Goal: Check status: Check status

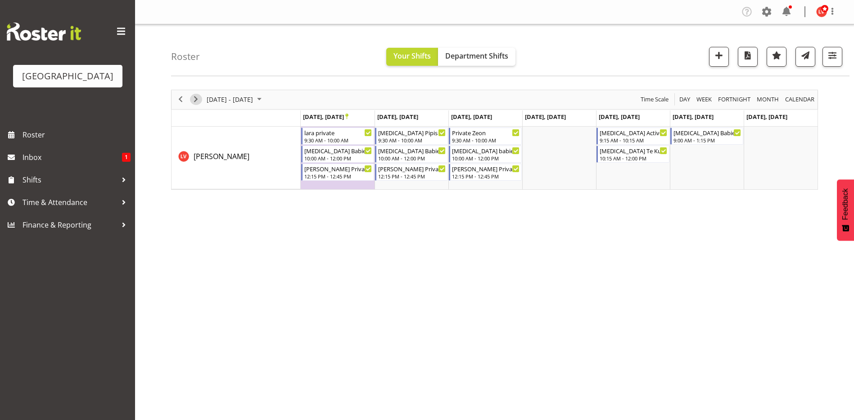
click at [200, 98] on span "Next" at bounding box center [195, 99] width 11 height 11
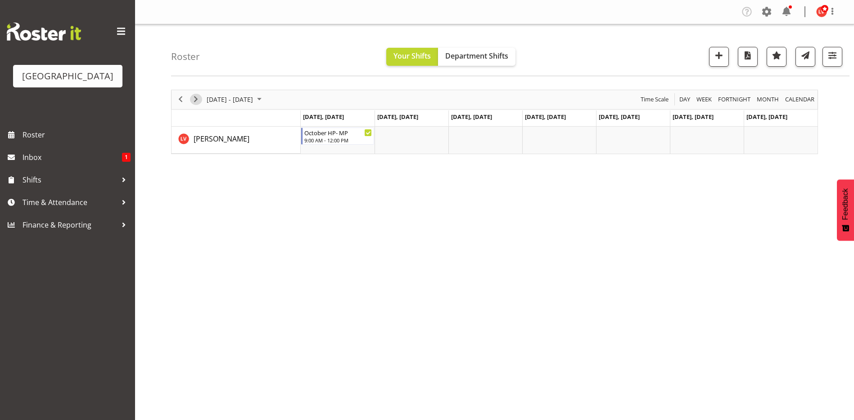
click at [193, 101] on span "Next" at bounding box center [195, 99] width 11 height 11
click at [492, 60] on span "Department Shifts" at bounding box center [476, 56] width 63 height 10
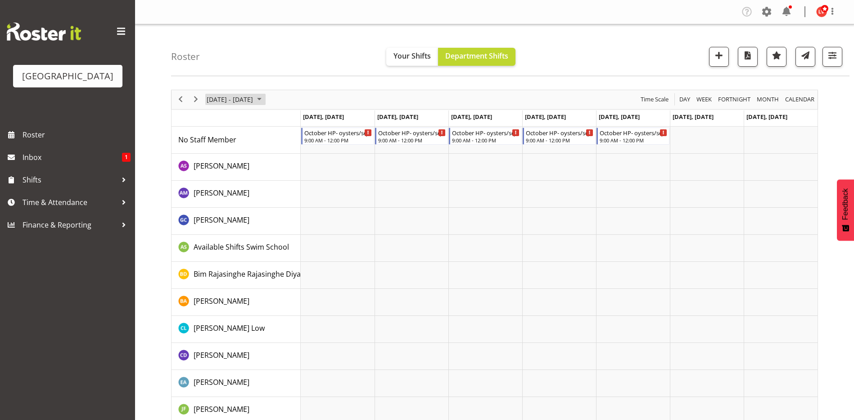
click at [235, 100] on span "[DATE] - [DATE]" at bounding box center [230, 99] width 48 height 11
click at [265, 99] on span "October 2024" at bounding box center [259, 99] width 11 height 11
click at [197, 100] on span "Next" at bounding box center [195, 99] width 11 height 11
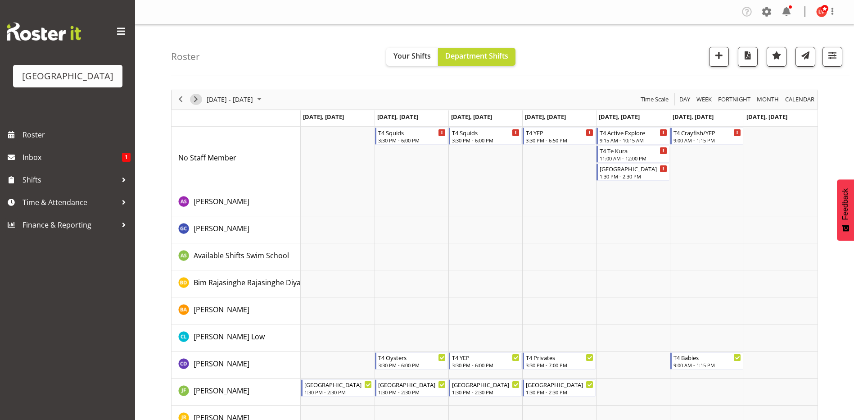
click at [194, 100] on span "Next" at bounding box center [195, 99] width 11 height 11
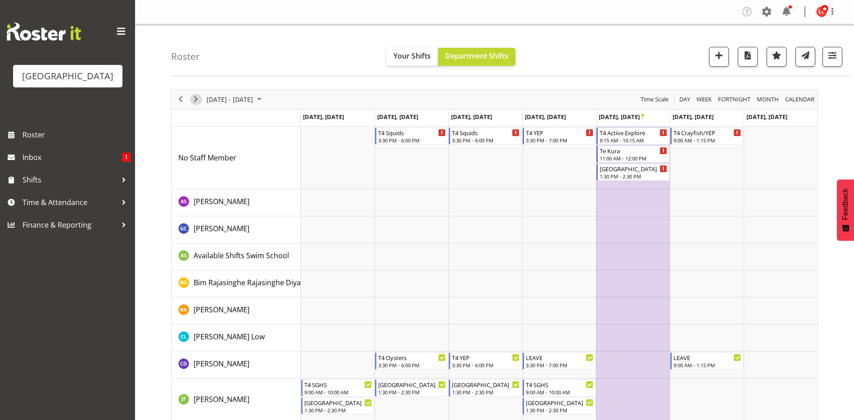
click at [194, 100] on span "Next" at bounding box center [195, 99] width 11 height 11
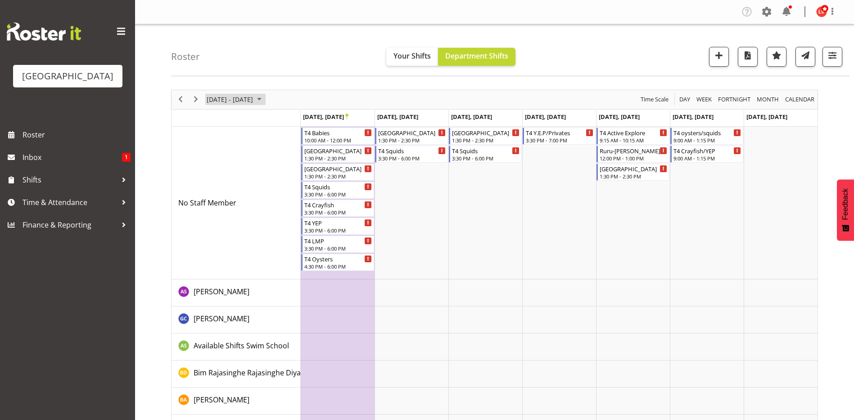
click at [254, 102] on span "Oct 28 - Nov 03, 2024" at bounding box center [230, 99] width 48 height 11
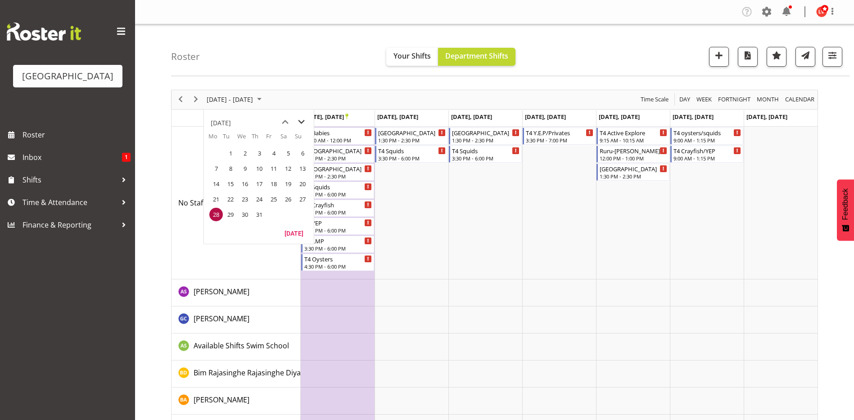
click at [300, 122] on span "next month" at bounding box center [302, 122] width 16 height 16
click at [298, 121] on span "next month" at bounding box center [302, 122] width 16 height 16
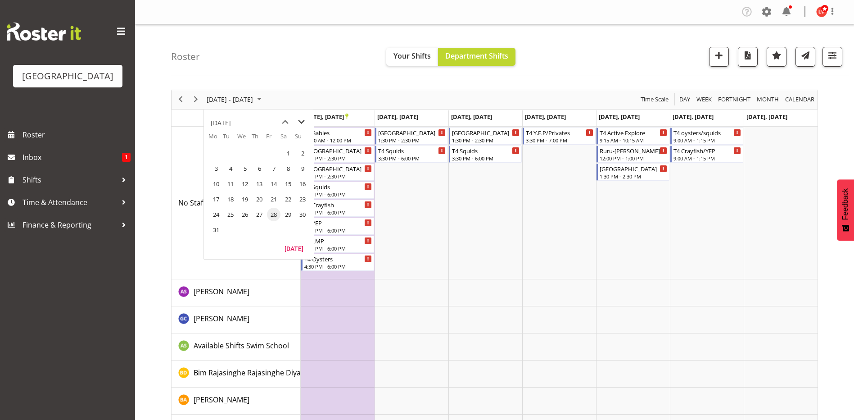
click at [298, 121] on span "next month" at bounding box center [302, 122] width 16 height 16
click at [301, 121] on span "next month" at bounding box center [302, 122] width 16 height 16
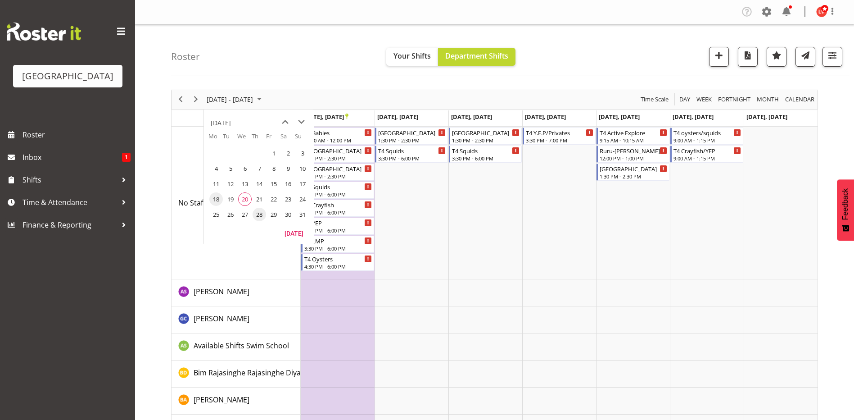
click at [216, 198] on span "18" at bounding box center [216, 199] width 14 height 14
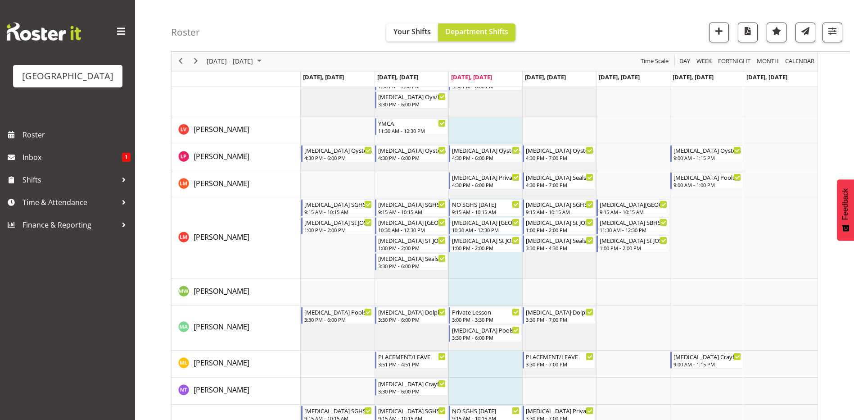
scroll to position [450, 0]
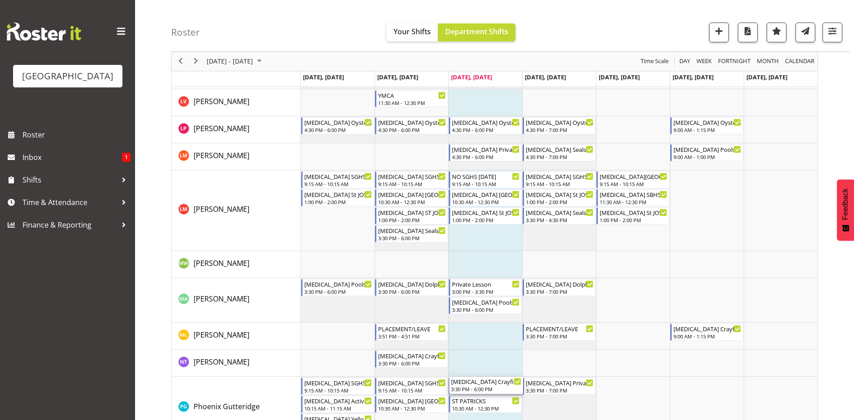
drag, startPoint x: 486, startPoint y: 149, endPoint x: 478, endPoint y: 391, distance: 241.9
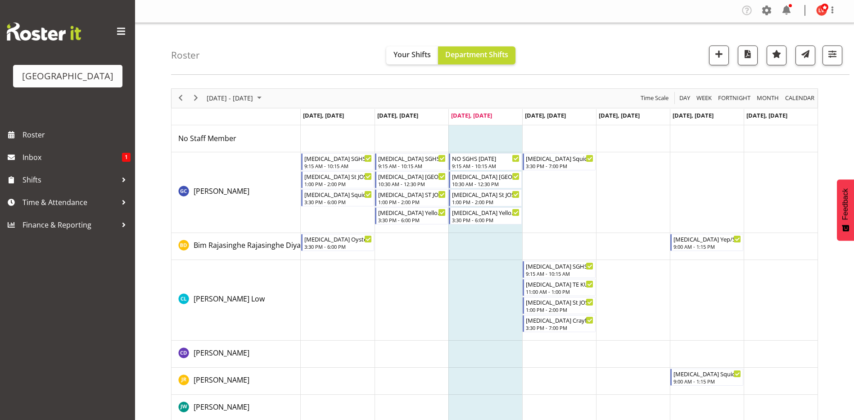
scroll to position [0, 0]
